Goal: Task Accomplishment & Management: Manage account settings

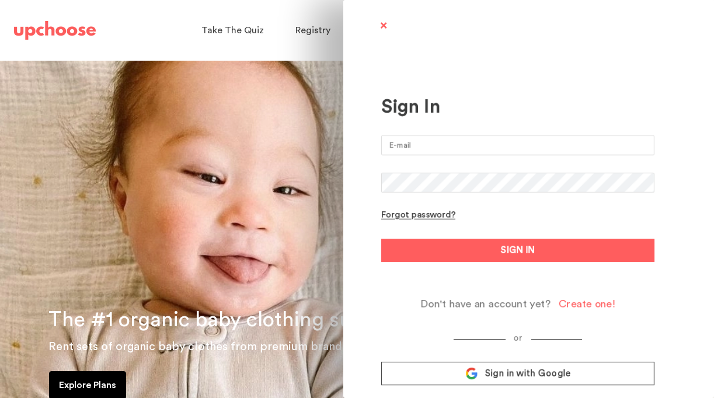
click at [446, 143] on input "email" at bounding box center [517, 145] width 273 height 20
type input "[PERSON_NAME][EMAIL_ADDRESS][PERSON_NAME][DOMAIN_NAME]"
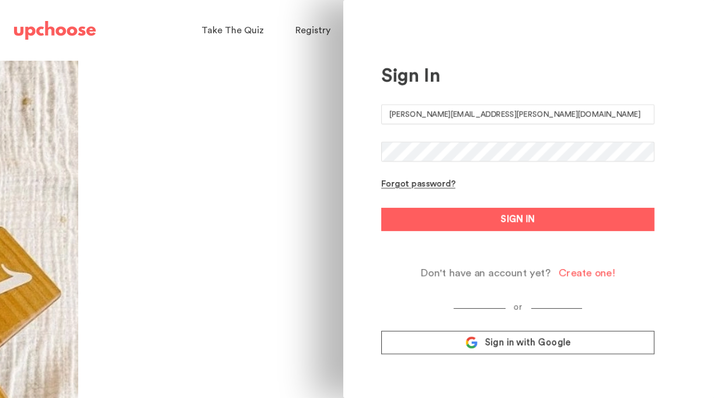
click at [462, 350] on link "Sign in with Google" at bounding box center [517, 342] width 273 height 23
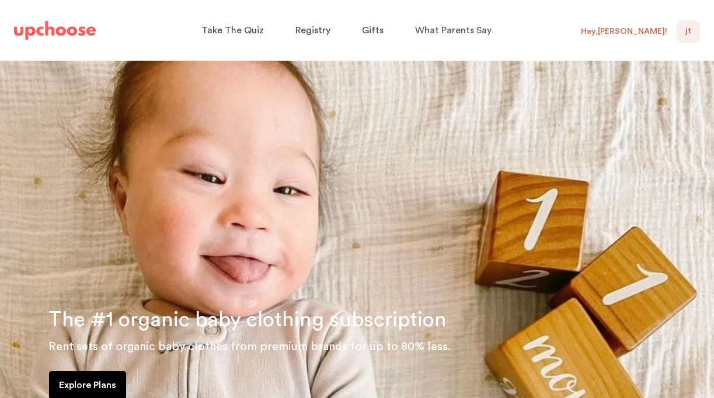
click at [691, 34] on div "JT 0" at bounding box center [687, 31] width 23 height 23
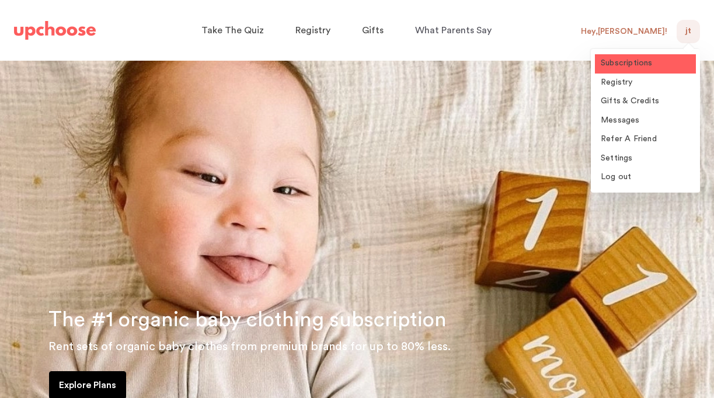
click at [629, 64] on span "Subscriptions" at bounding box center [626, 63] width 52 height 8
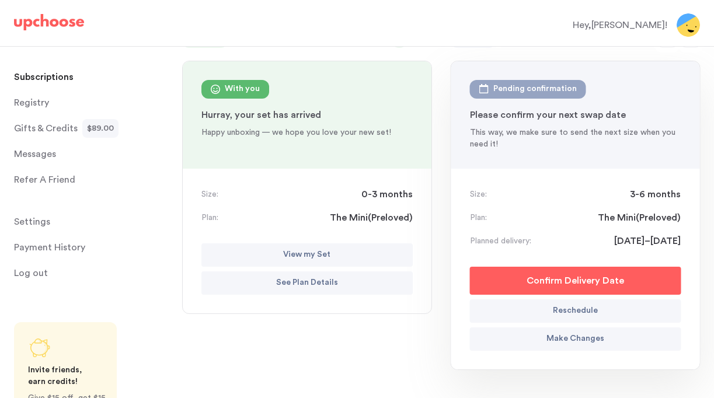
scroll to position [123, 0]
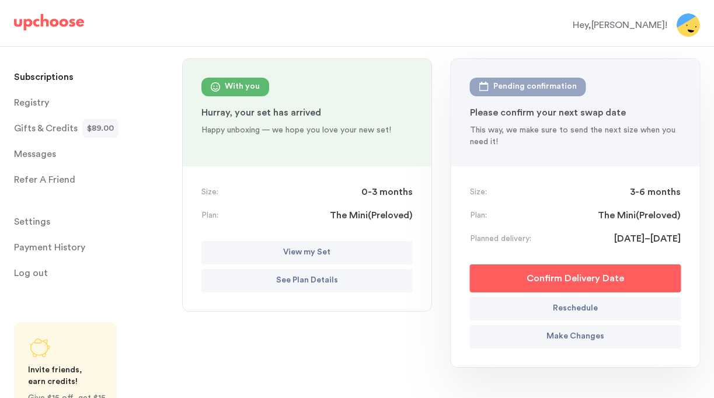
click at [540, 316] on button "Reschedule" at bounding box center [575, 308] width 211 height 23
select select "September"
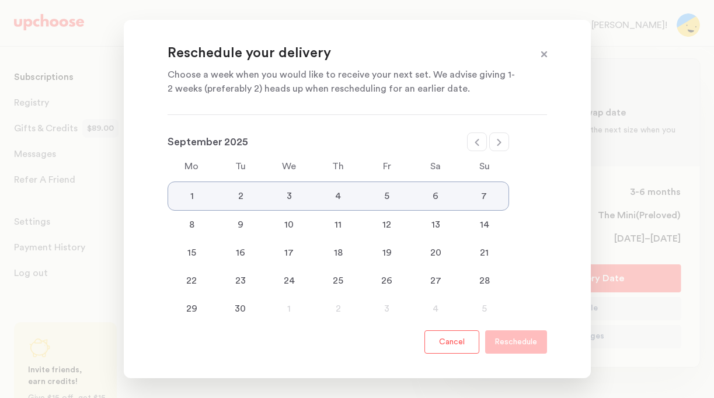
click at [329, 248] on div "18" at bounding box center [337, 253] width 49 height 14
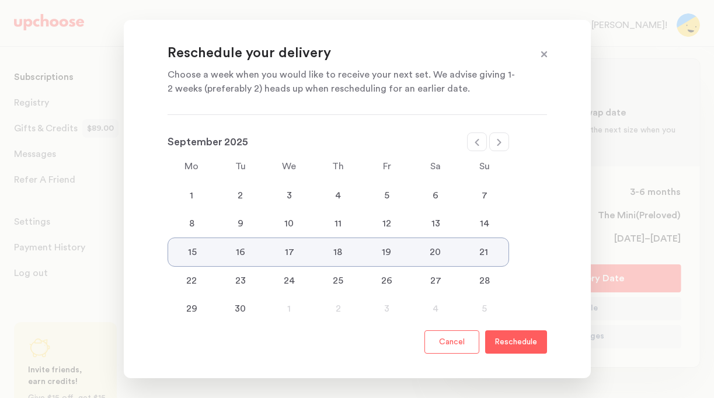
click at [501, 341] on p "Reschedule" at bounding box center [515, 342] width 43 height 14
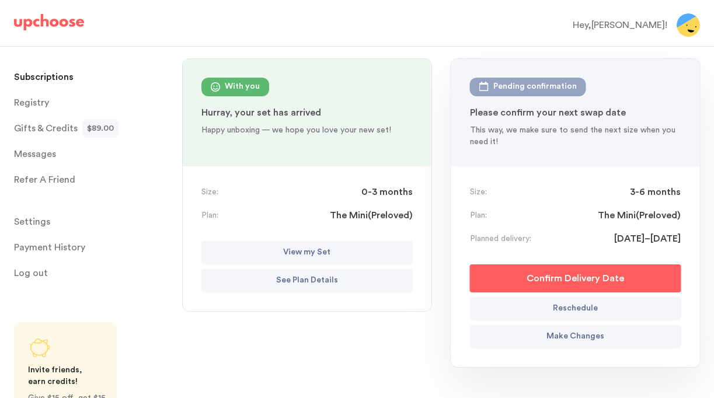
click at [545, 309] on button "Reschedule" at bounding box center [575, 308] width 211 height 23
select select "September"
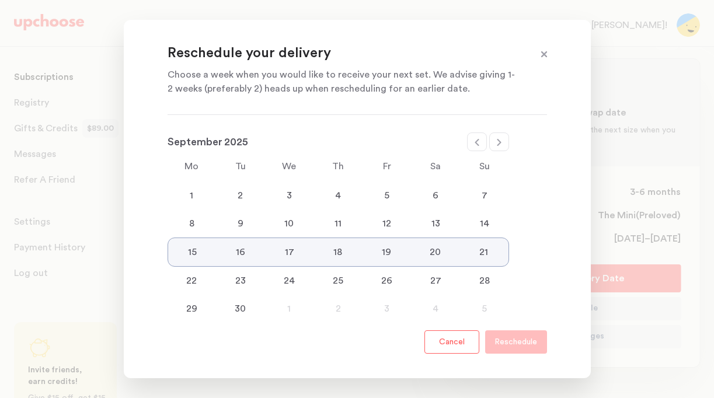
click at [239, 282] on div "23" at bounding box center [240, 281] width 49 height 14
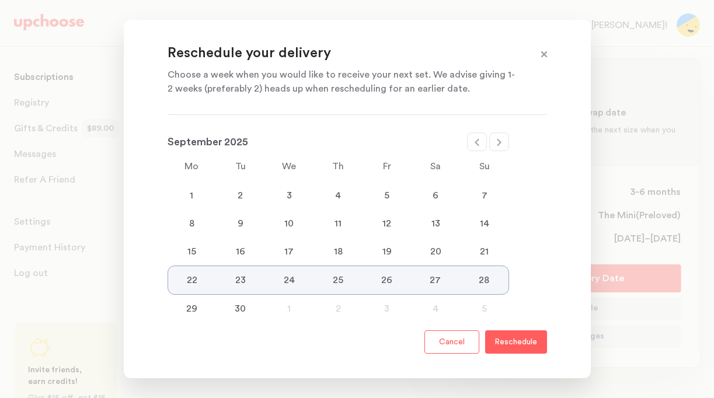
click at [515, 348] on p "Reschedule" at bounding box center [515, 342] width 43 height 14
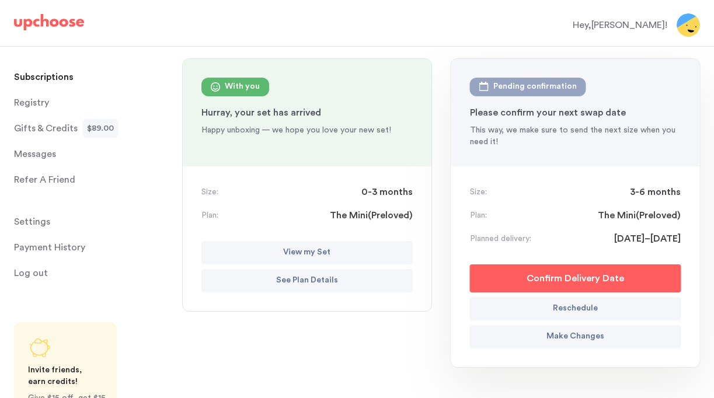
click at [570, 275] on p "Confirm Delivery Date" at bounding box center [574, 278] width 97 height 14
